Goal: Task Accomplishment & Management: Complete application form

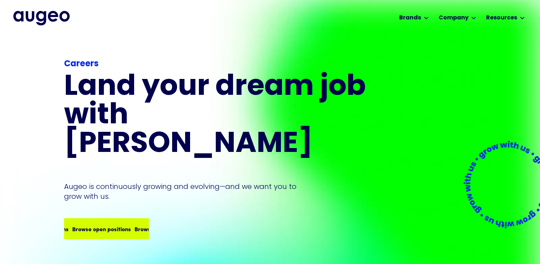
click at [116, 219] on div "Browse open positions Browse open positions Browse open positions Browse open p…" at bounding box center [106, 229] width 83 height 20
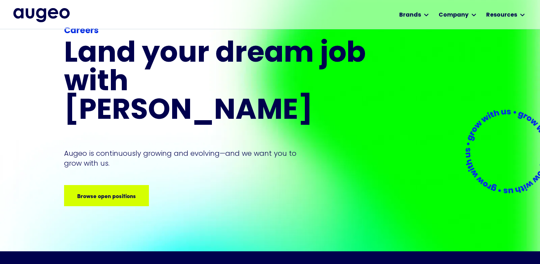
click at [129, 179] on div "Careers Land your dream job﻿ with [PERSON_NAME] is continuously growing and evo…" at bounding box center [216, 126] width 304 height 249
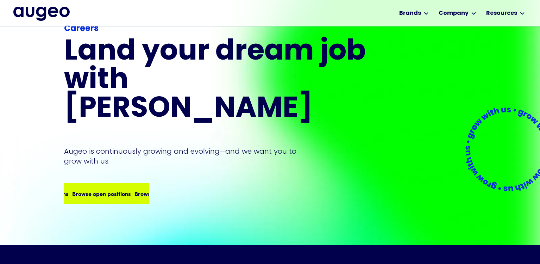
scroll to position [31, 0]
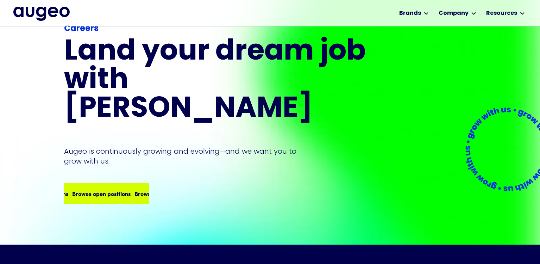
click at [133, 189] on div "Browse open positions" at bounding box center [162, 193] width 59 height 8
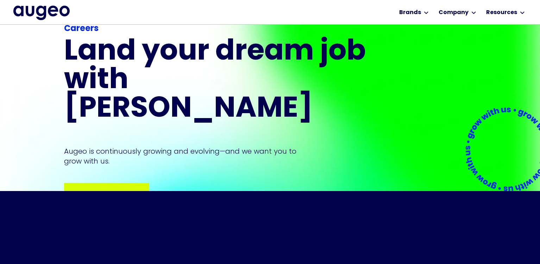
scroll to position [83, 0]
